Goal: Find specific page/section: Find specific page/section

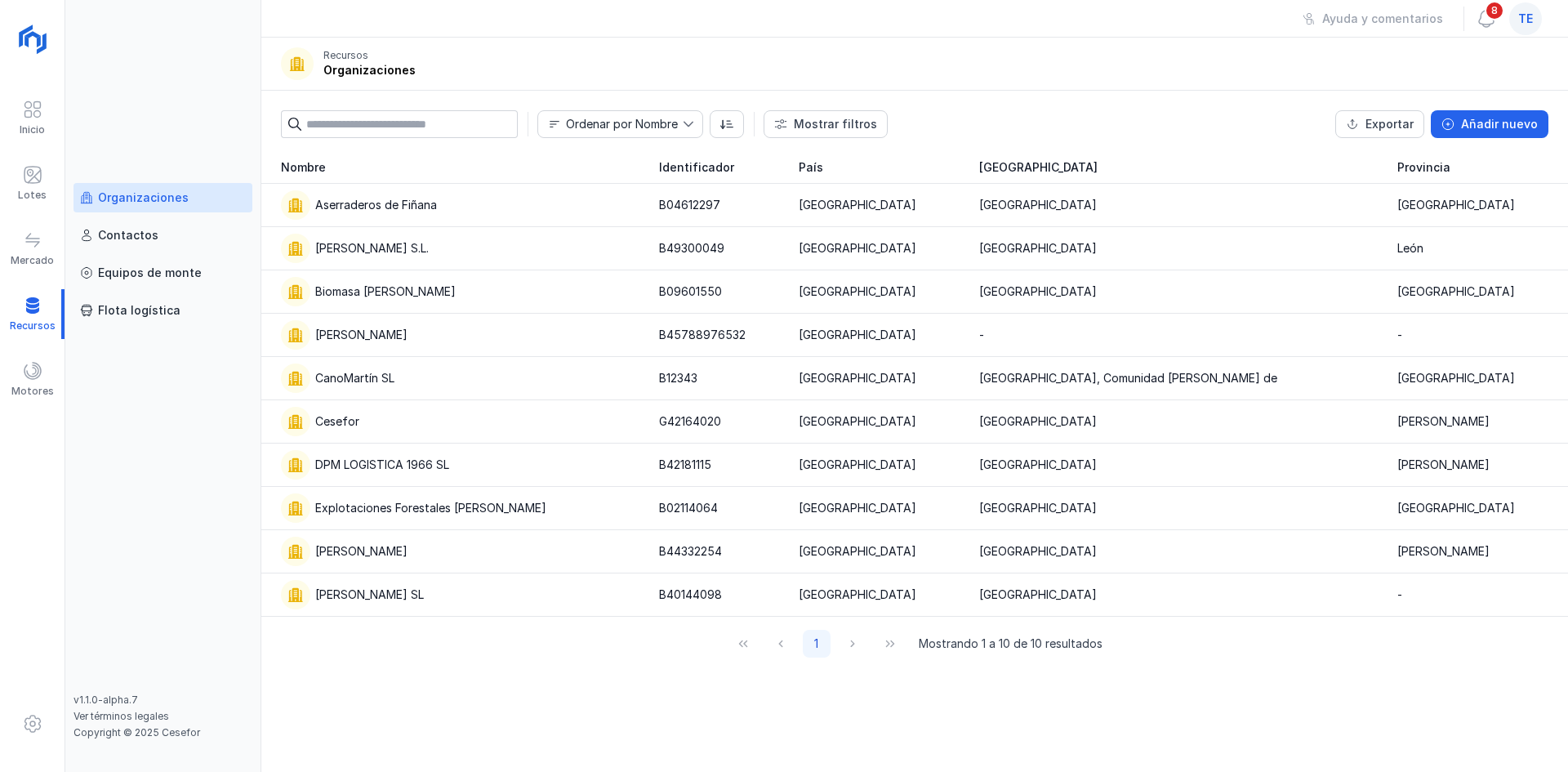
click at [1533, 21] on div "te" at bounding box center [1525, 18] width 32 height 32
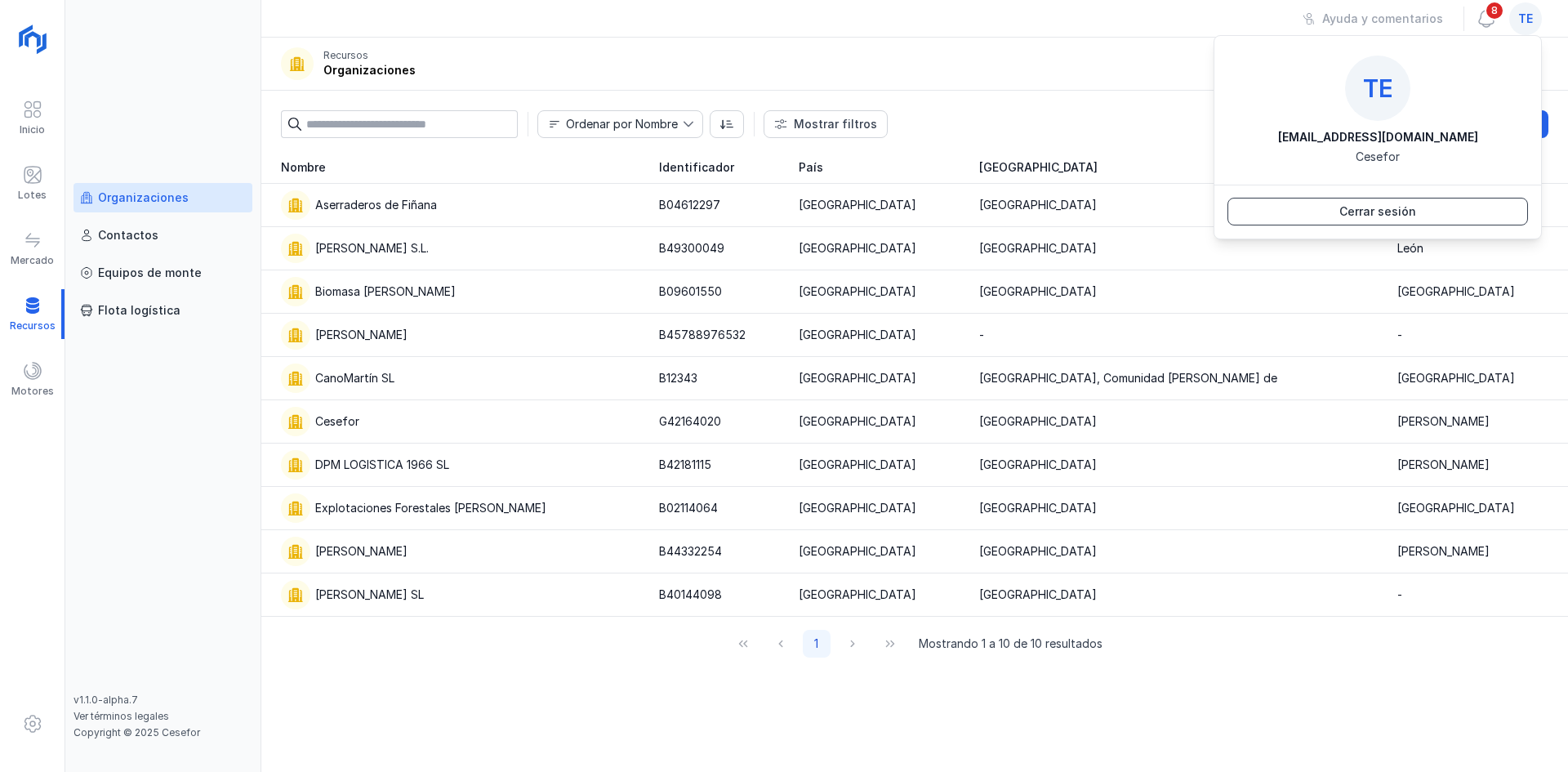
click at [1372, 206] on div "Cerrar sesión" at bounding box center [1377, 212] width 77 height 17
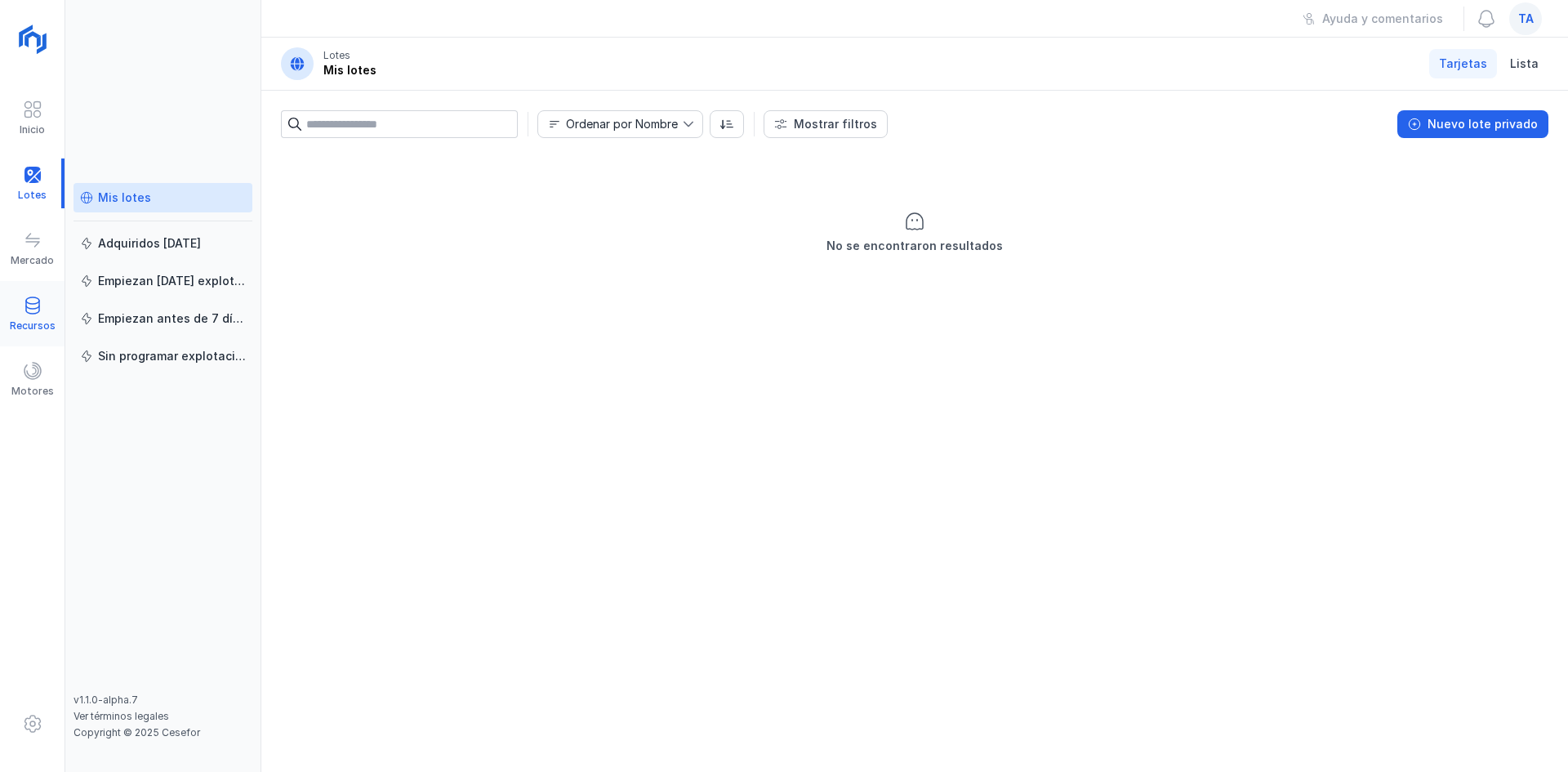
click at [31, 344] on div "Recursos" at bounding box center [32, 313] width 64 height 65
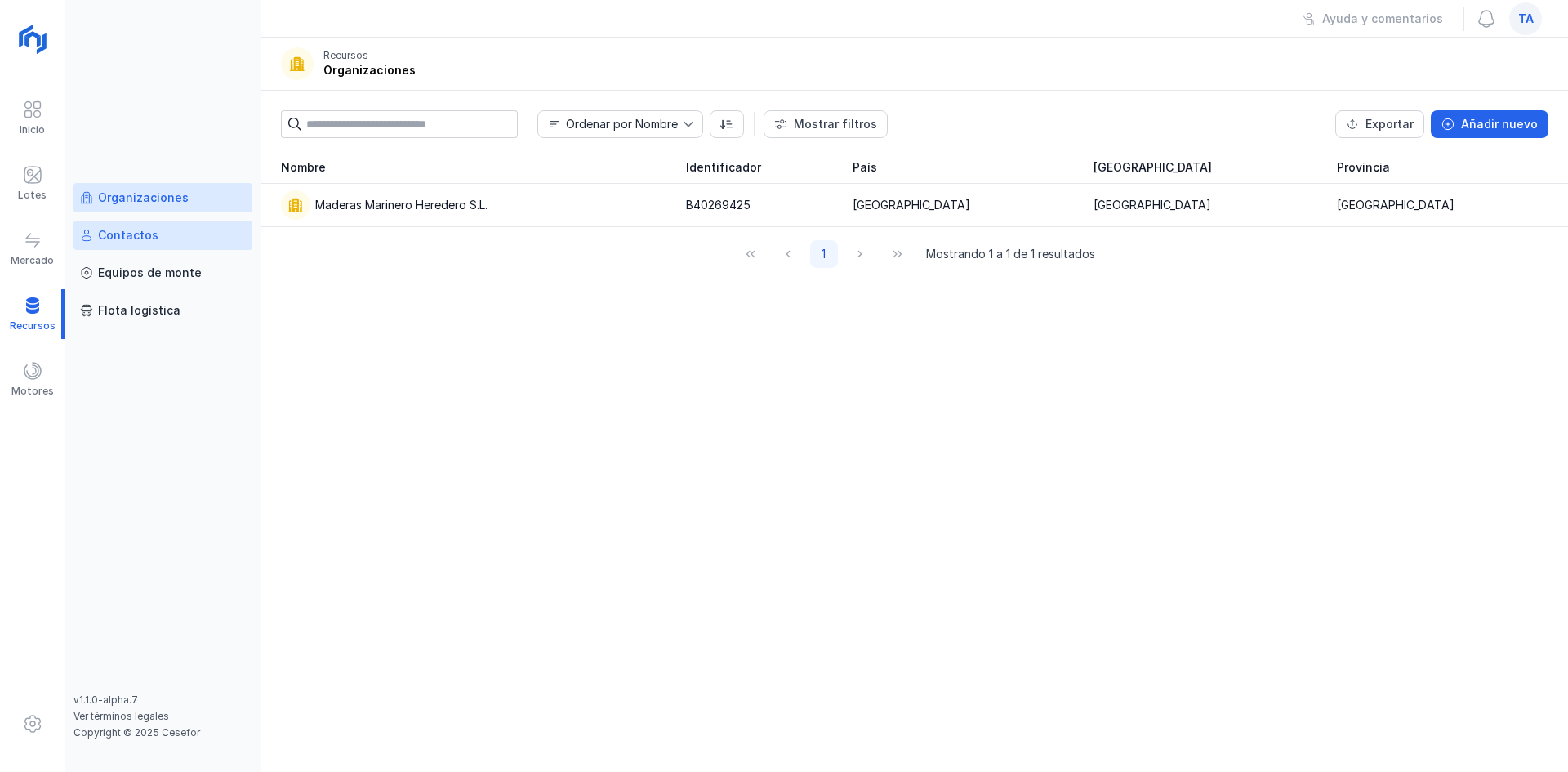
click at [167, 240] on div "Contactos" at bounding box center [162, 236] width 166 height 17
